Goal: Navigation & Orientation: Find specific page/section

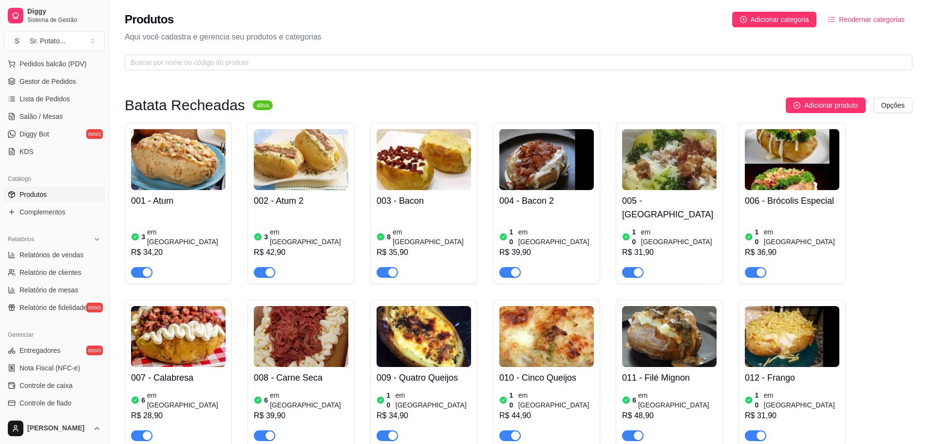
scroll to position [76, 0]
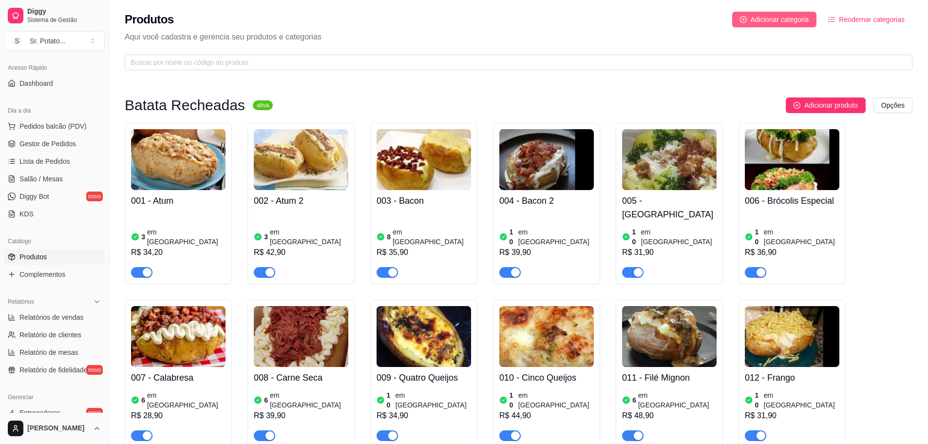
click at [748, 23] on button "Adicionar categoria" at bounding box center [774, 20] width 85 height 16
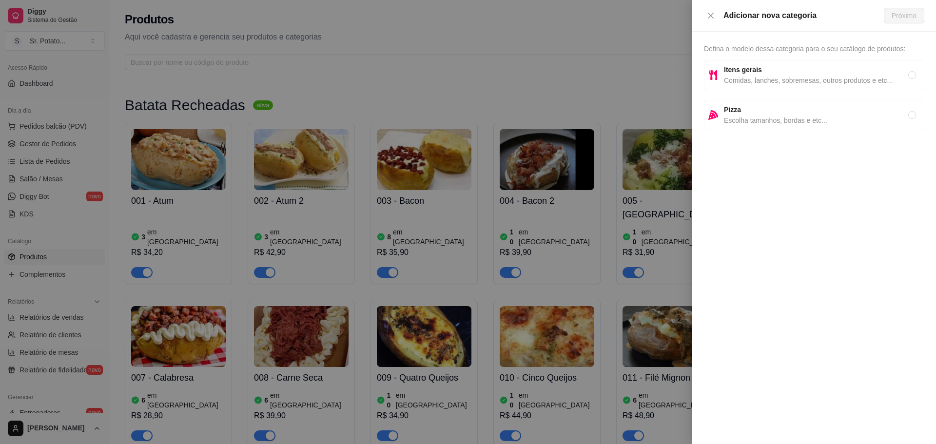
click at [798, 76] on span "Comidas, lanches, sobremesas, outros produtos e etc..." at bounding box center [816, 80] width 184 height 11
radio input "true"
click at [712, 13] on icon "close" at bounding box center [711, 16] width 8 height 8
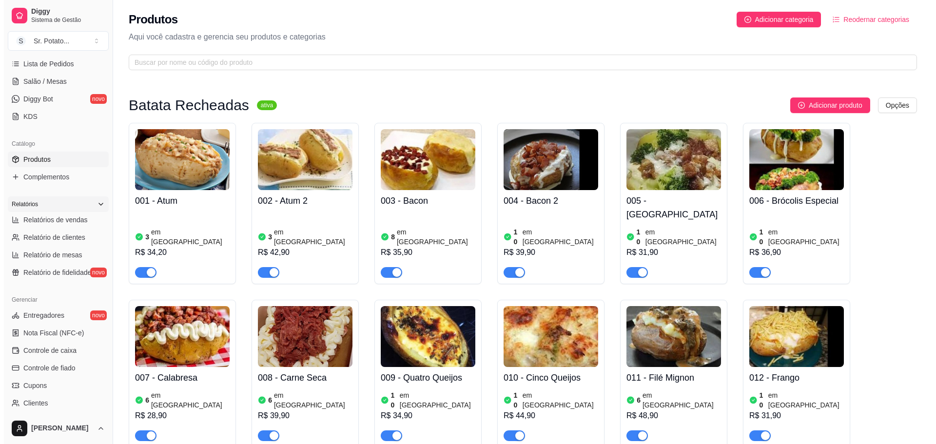
scroll to position [271, 0]
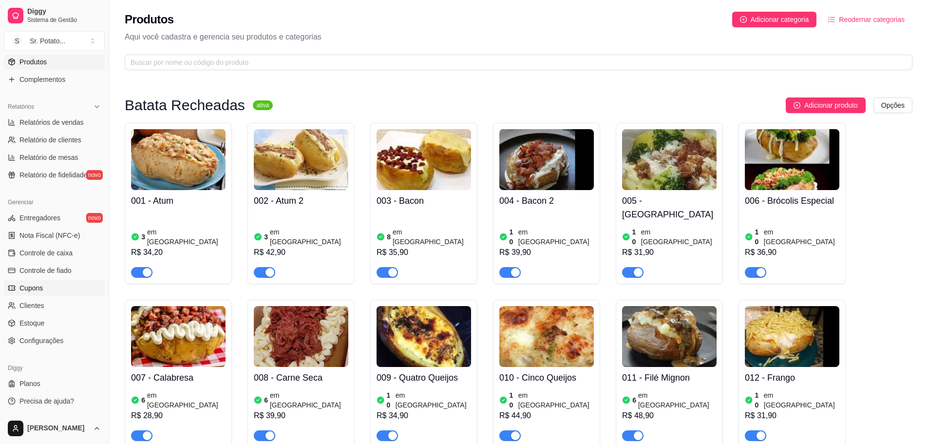
click at [43, 285] on link "Cupons" at bounding box center [54, 288] width 101 height 16
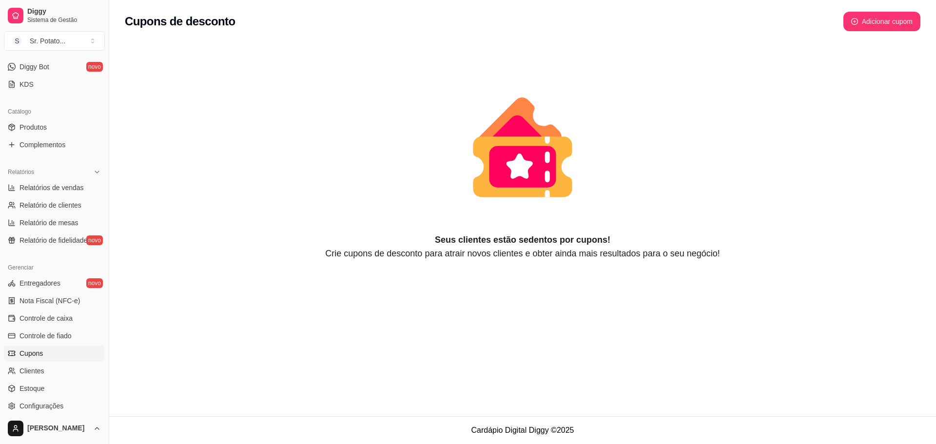
scroll to position [173, 0]
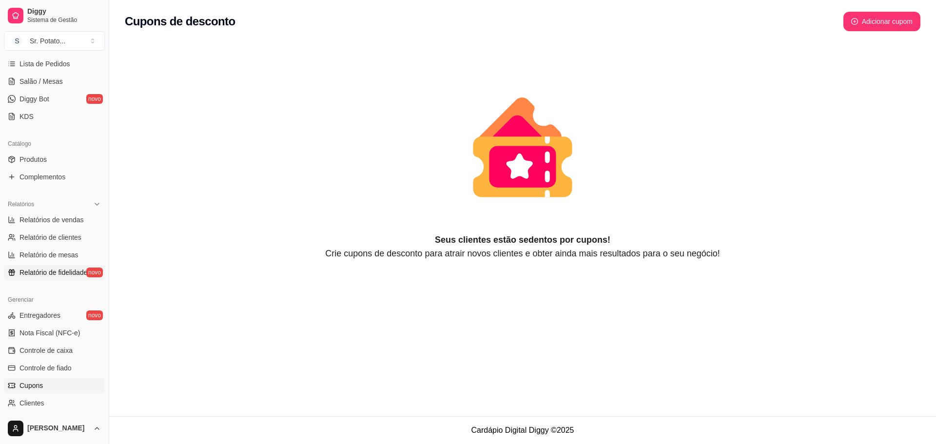
click at [42, 272] on span "Relatório de fidelidade" at bounding box center [53, 273] width 68 height 10
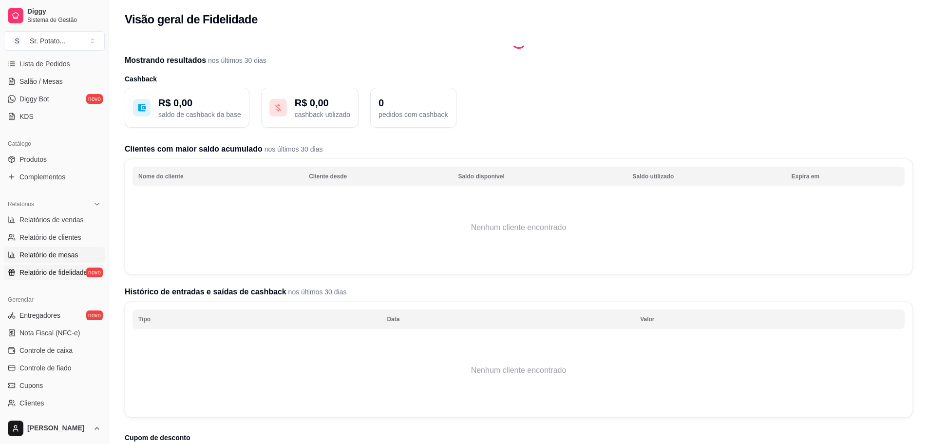
click at [41, 254] on span "Relatório de mesas" at bounding box center [48, 255] width 59 height 10
select select "TOTAL_OF_ORDERS"
select select "7"
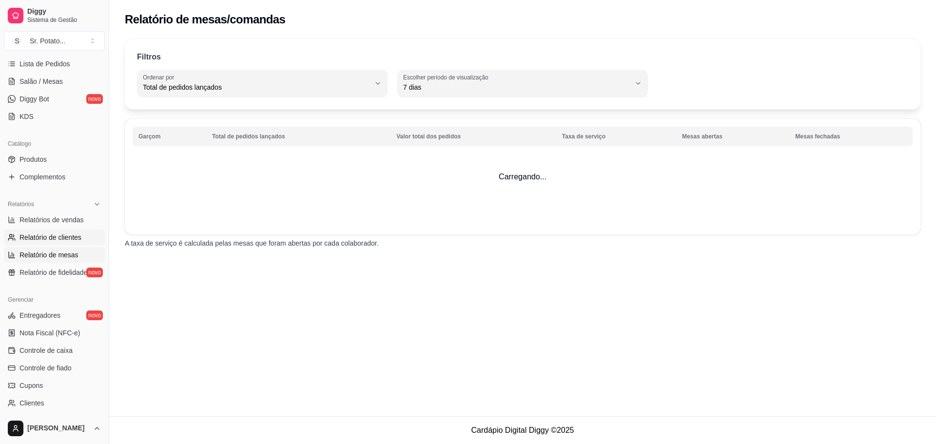
click at [40, 242] on span "Relatório de clientes" at bounding box center [50, 237] width 62 height 10
select select "30"
select select "HIGHEST_TOTAL_SPENT_WITH_ORDERS"
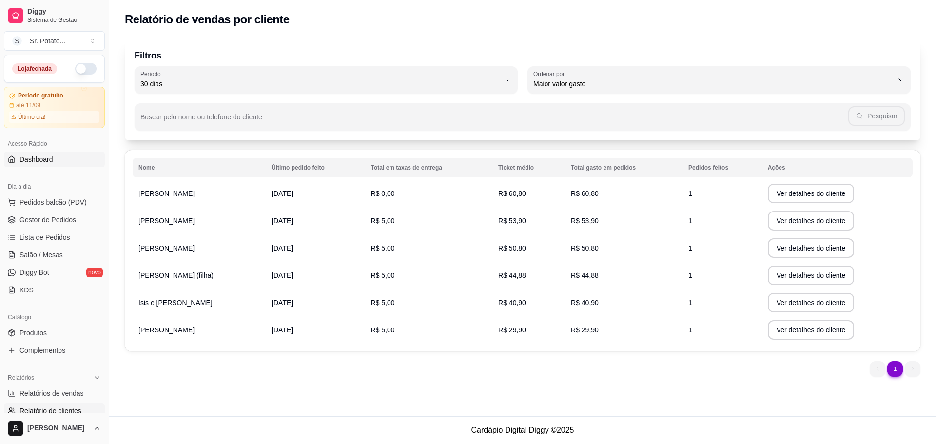
click at [50, 158] on span "Dashboard" at bounding box center [36, 159] width 34 height 10
